Goal: Find specific page/section: Find specific page/section

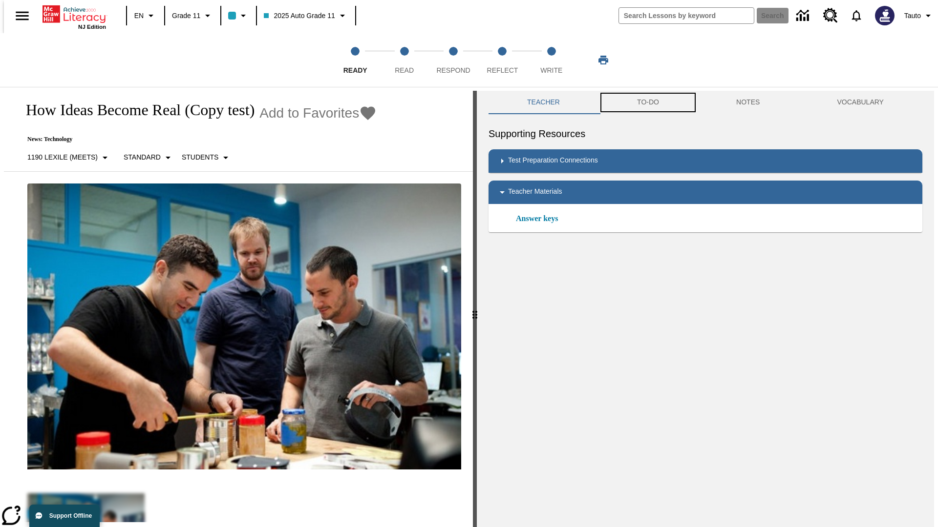
click at [647, 103] on button "TO-DO" at bounding box center [647, 102] width 99 height 23
